Goal: Transaction & Acquisition: Purchase product/service

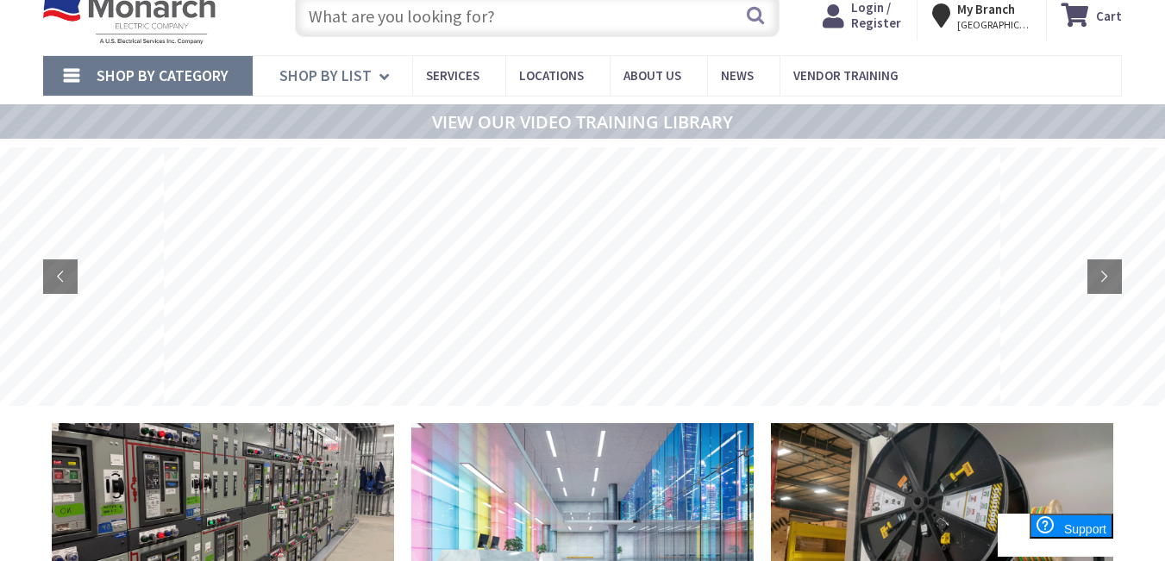
scroll to position [59, 0]
click at [78, 67] on link "Shop By Category" at bounding box center [147, 75] width 209 height 40
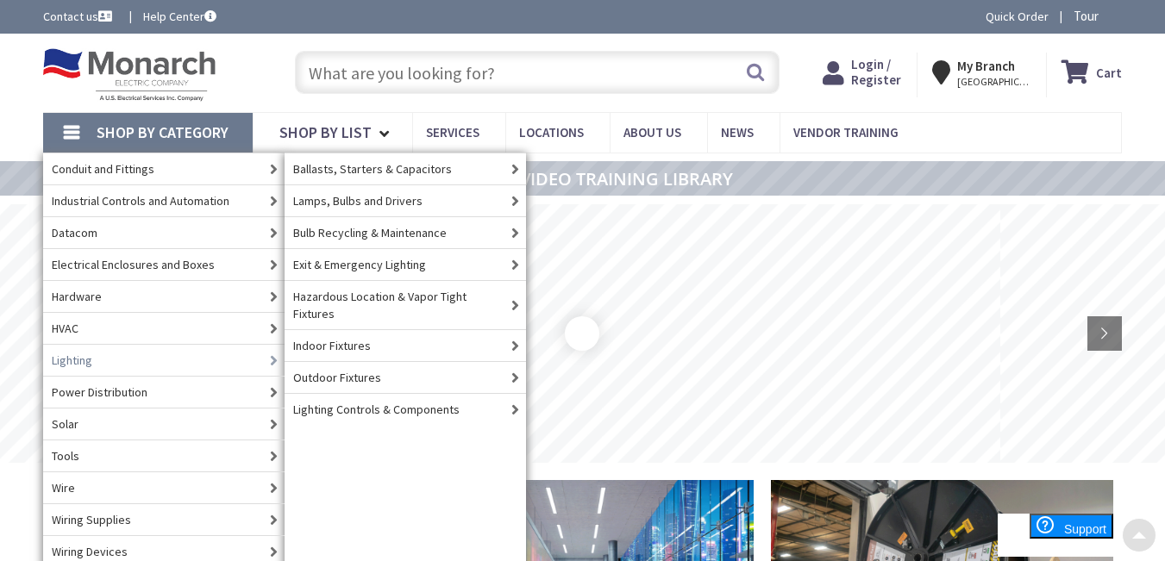
scroll to position [0, 0]
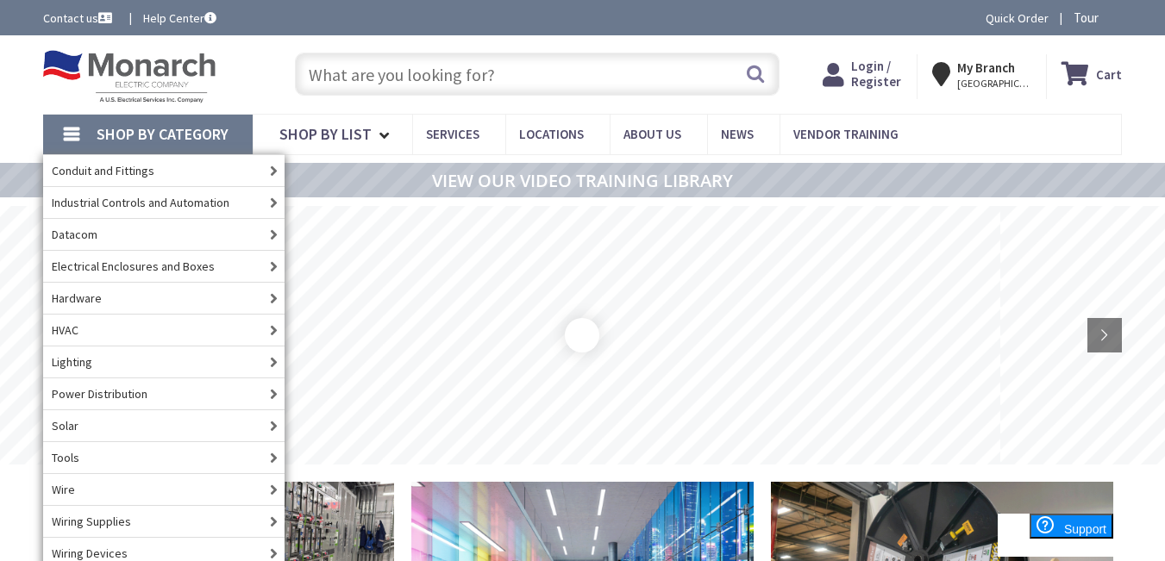
click at [489, 86] on input "text" at bounding box center [537, 74] width 484 height 43
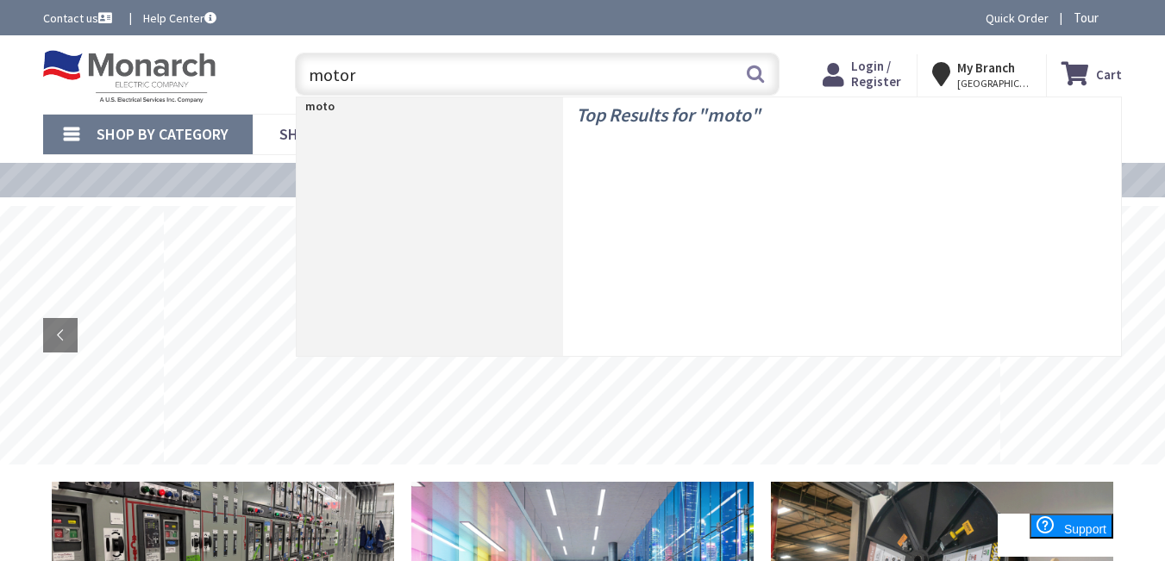
type input "motors"
